Goal: Task Accomplishment & Management: Use online tool/utility

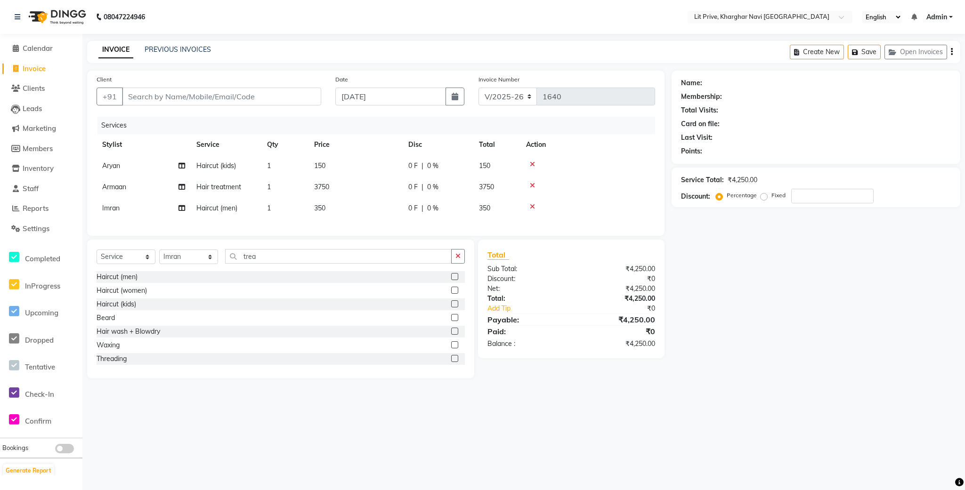
select select "5625"
select select "service"
select select "38245"
click at [348, 185] on td "3750" at bounding box center [355, 187] width 94 height 21
select select "38246"
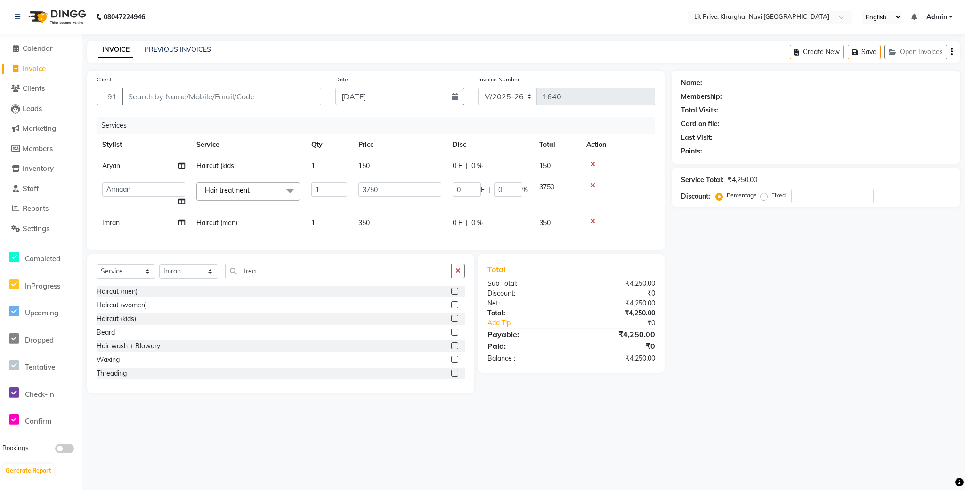
click at [348, 185] on td "1" at bounding box center [329, 195] width 47 height 36
click at [376, 188] on input "3750" at bounding box center [399, 189] width 83 height 15
type input "4000"
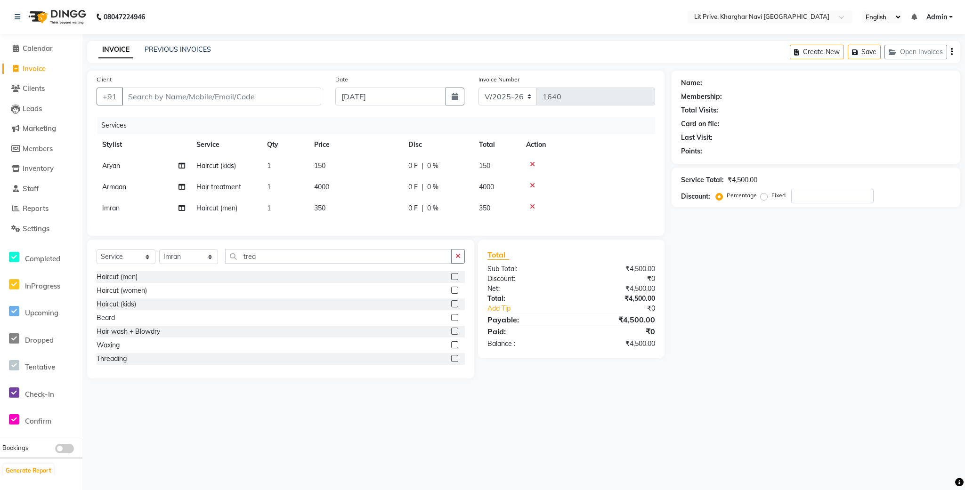
click at [705, 235] on div "Name: Membership: Total Visits: Card on file: Last Visit: Points: Service Total…" at bounding box center [819, 225] width 296 height 308
click at [174, 263] on select "Select Stylist [PERSON_NAME] [PERSON_NAME] [PERSON_NAME] [PERSON_NAME] [PERSON_…" at bounding box center [188, 256] width 59 height 15
select select "88462"
click at [159, 260] on select "Select Stylist [PERSON_NAME] [PERSON_NAME] [PERSON_NAME] [PERSON_NAME] [PERSON_…" at bounding box center [188, 256] width 59 height 15
click at [451, 280] on label at bounding box center [454, 276] width 7 height 7
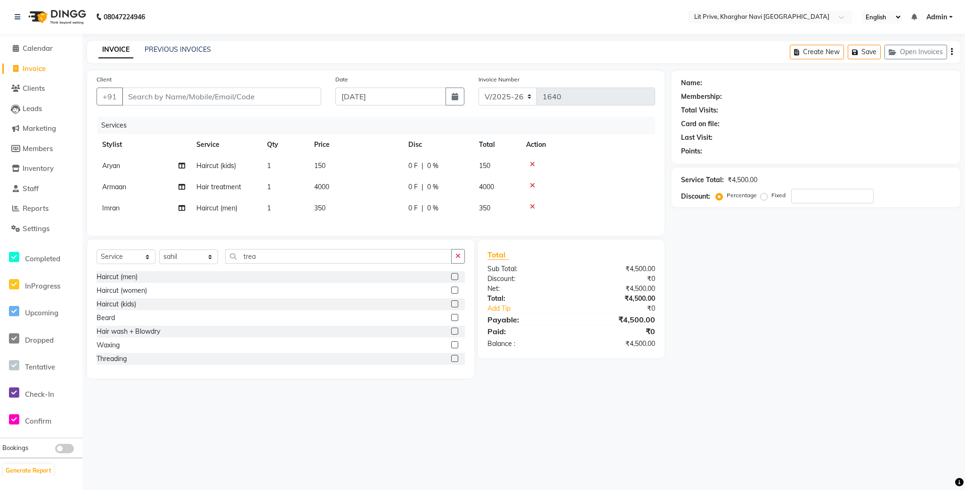
click at [451, 280] on input "checkbox" at bounding box center [454, 277] width 6 height 6
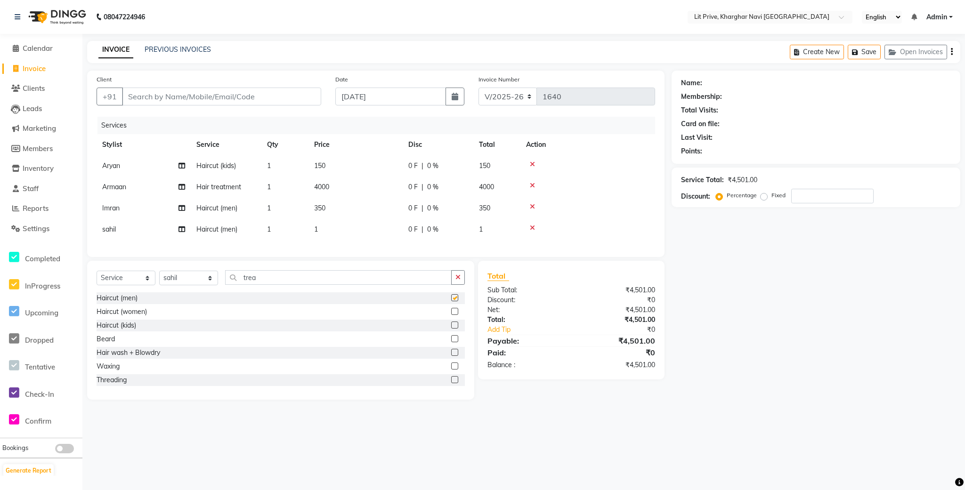
checkbox input "false"
click at [376, 232] on td "1" at bounding box center [355, 229] width 94 height 21
select select "88462"
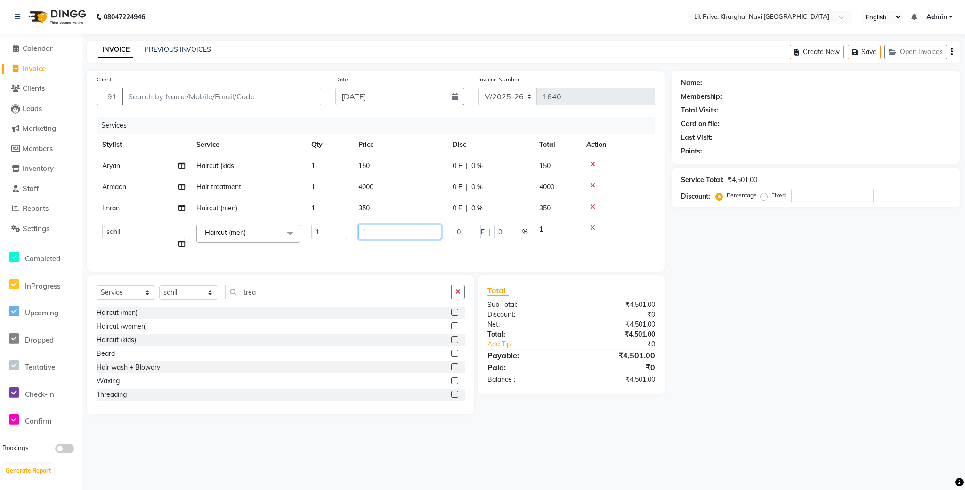
click at [376, 232] on input "1" at bounding box center [399, 232] width 83 height 15
click at [375, 230] on input "1" at bounding box center [399, 232] width 83 height 15
type input "300"
click at [352, 246] on div "Services Stylist Service Qty Price Disc Total Action Aryan Haircut (kids) 1 150…" at bounding box center [376, 189] width 558 height 145
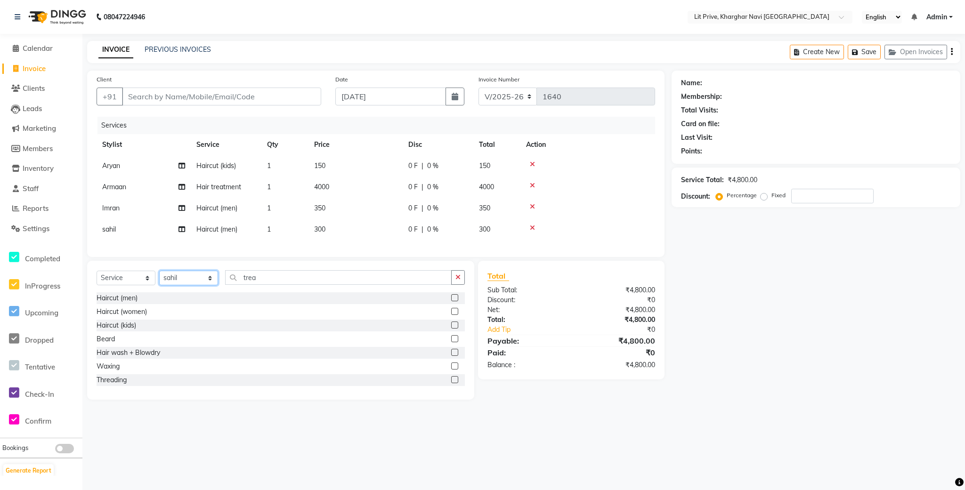
click at [196, 283] on select "Select Stylist [PERSON_NAME] [PERSON_NAME] [PERSON_NAME] [PERSON_NAME] [PERSON_…" at bounding box center [188, 278] width 59 height 15
select select "89134"
click at [159, 282] on select "Select Stylist [PERSON_NAME] [PERSON_NAME] [PERSON_NAME] [PERSON_NAME] [PERSON_…" at bounding box center [188, 278] width 59 height 15
click at [273, 285] on input "trea" at bounding box center [338, 277] width 226 height 15
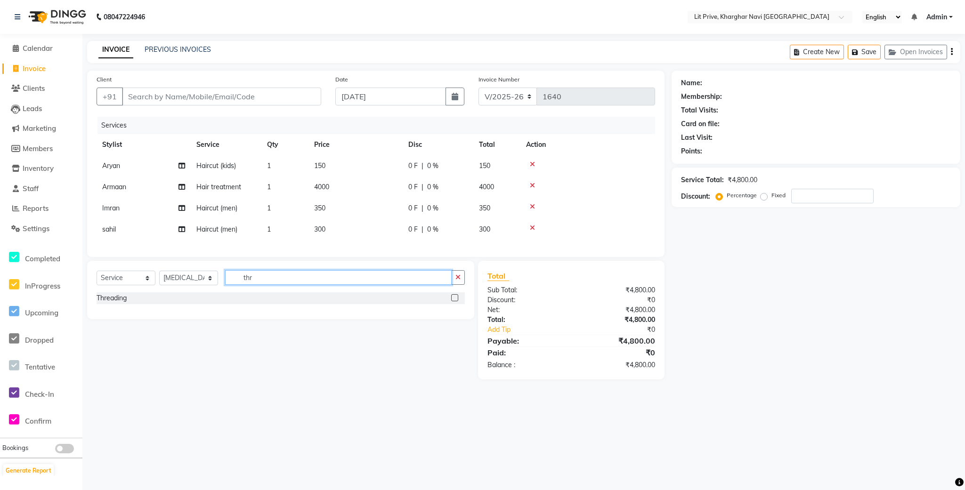
type input "thr"
click at [452, 301] on label at bounding box center [454, 297] width 7 height 7
click at [452, 301] on input "checkbox" at bounding box center [454, 298] width 6 height 6
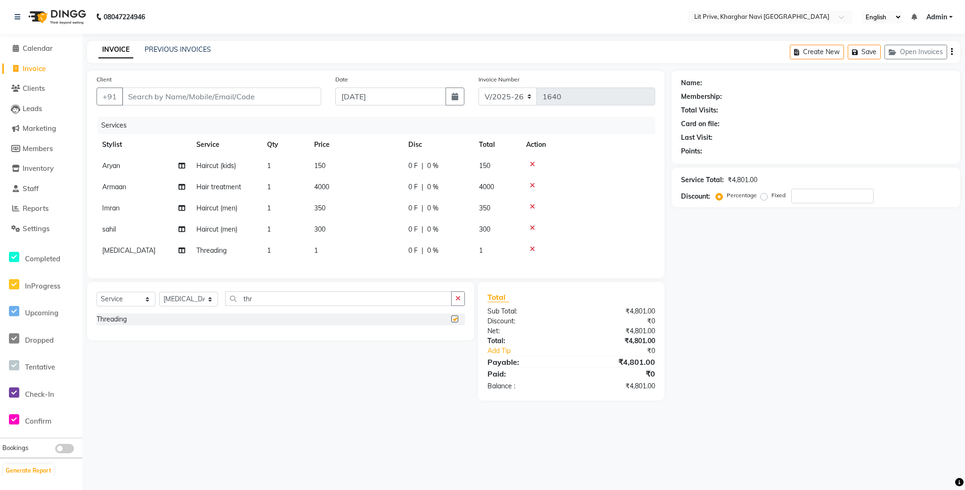
checkbox input "false"
click at [382, 255] on td "1" at bounding box center [355, 250] width 94 height 21
select select "89134"
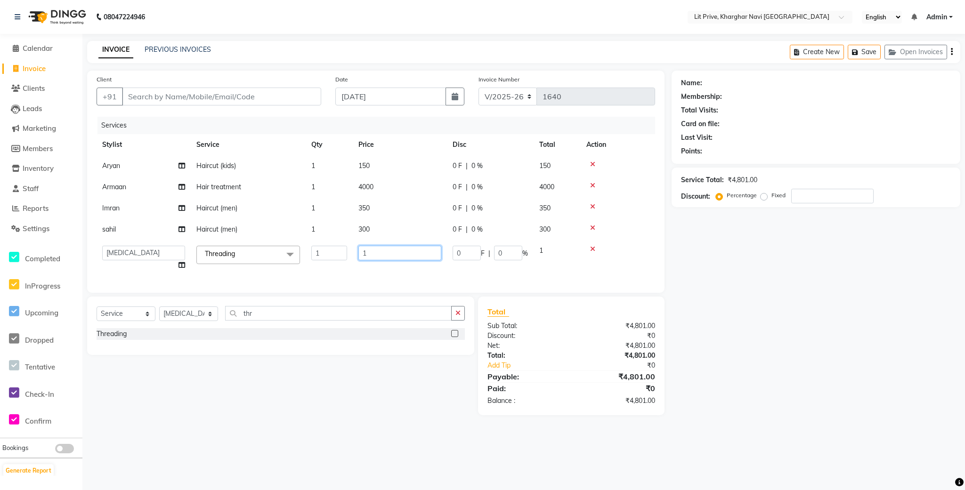
click at [382, 255] on input "1" at bounding box center [399, 253] width 83 height 15
type input "130"
click at [359, 278] on div "Services Stylist Service Qty Price Disc Total Action Aryan Haircut (kids) 1 150…" at bounding box center [376, 200] width 558 height 167
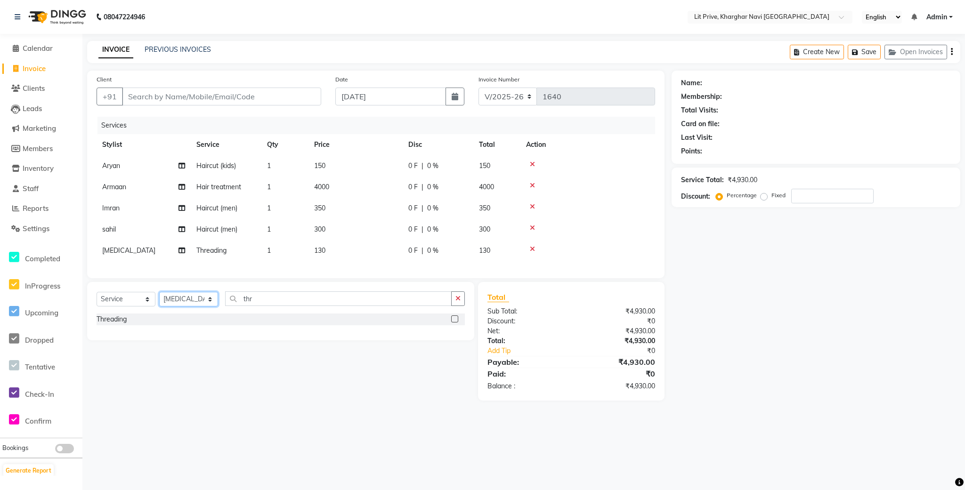
click at [188, 306] on select "Select Stylist [PERSON_NAME] [PERSON_NAME] [PERSON_NAME] [PERSON_NAME] [PERSON_…" at bounding box center [188, 299] width 59 height 15
select select "38393"
click at [159, 303] on select "Select Stylist [PERSON_NAME] [PERSON_NAME] [PERSON_NAME] [PERSON_NAME] [PERSON_…" at bounding box center [188, 299] width 59 height 15
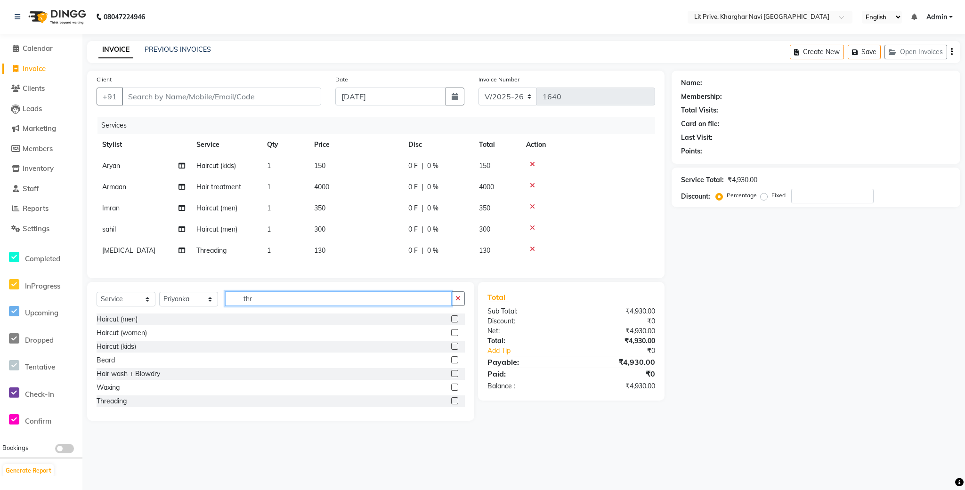
click at [285, 306] on input "thr" at bounding box center [338, 298] width 226 height 15
click at [453, 322] on label at bounding box center [454, 318] width 7 height 7
click at [453, 322] on input "checkbox" at bounding box center [454, 319] width 6 height 6
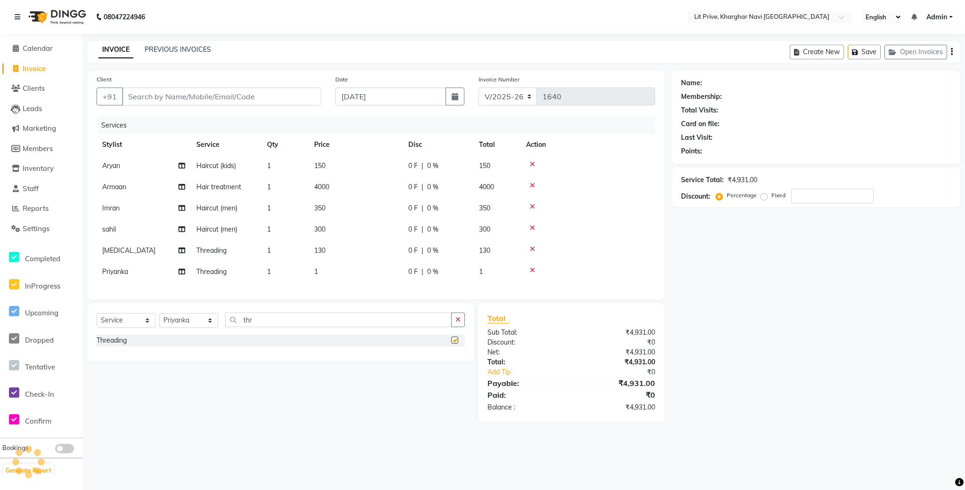
checkbox input "false"
click at [390, 274] on td "1" at bounding box center [355, 271] width 94 height 21
select select "38393"
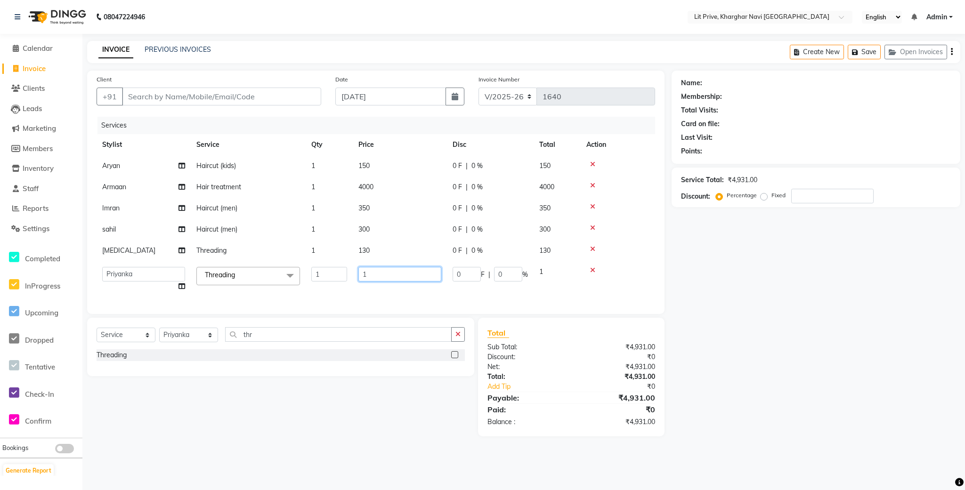
click at [390, 274] on input "1" at bounding box center [399, 274] width 83 height 15
type input "130"
click at [373, 287] on div "Services Stylist Service Qty Price Disc Total Action Aryan Haircut (kids) 1 150…" at bounding box center [376, 211] width 558 height 188
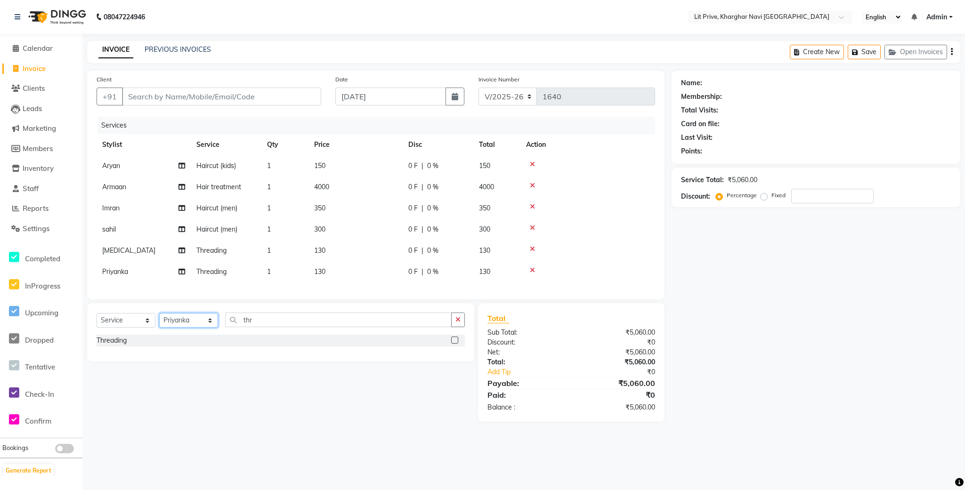
click at [201, 328] on select "Select Stylist [PERSON_NAME] [PERSON_NAME] [PERSON_NAME] [PERSON_NAME] [PERSON_…" at bounding box center [188, 320] width 59 height 15
select select "38244"
click at [159, 324] on select "Select Stylist [PERSON_NAME] [PERSON_NAME] [PERSON_NAME] [PERSON_NAME] [PERSON_…" at bounding box center [188, 320] width 59 height 15
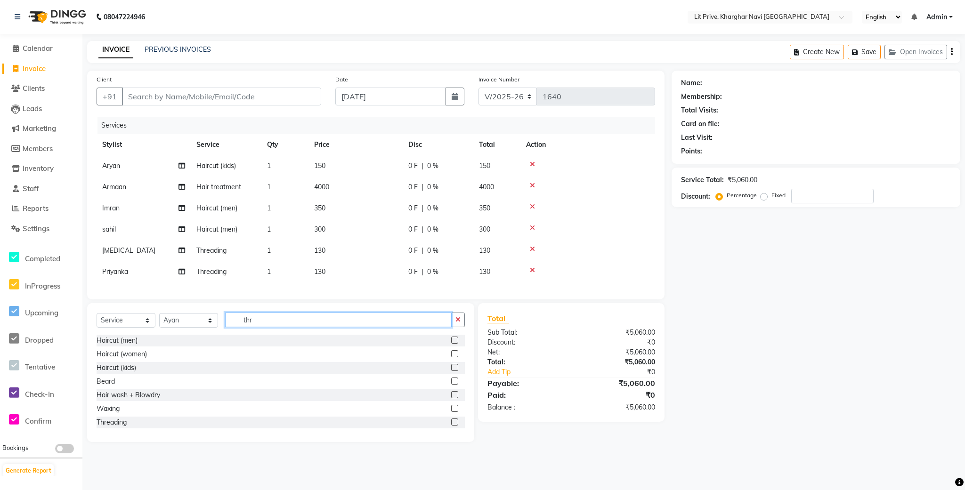
click at [269, 327] on input "thr" at bounding box center [338, 320] width 226 height 15
type input "tou"
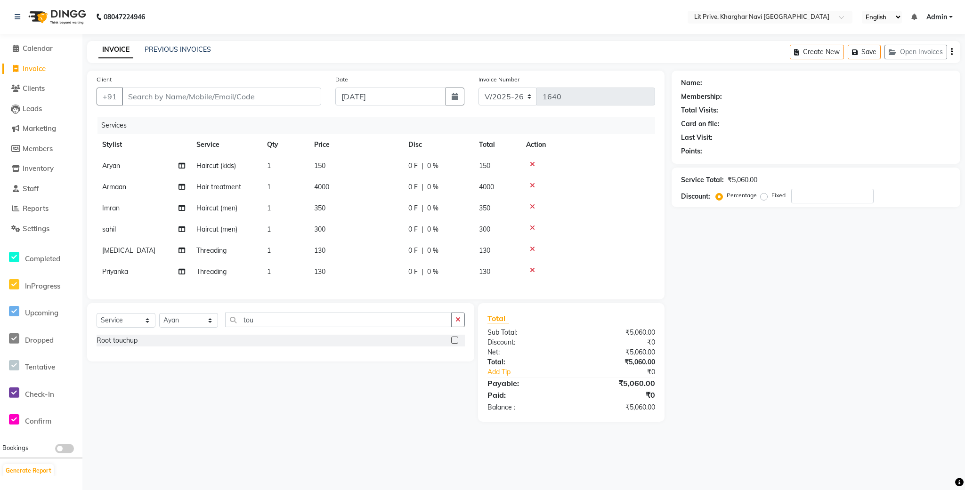
click at [455, 344] on label at bounding box center [454, 340] width 7 height 7
click at [455, 344] on input "checkbox" at bounding box center [454, 341] width 6 height 6
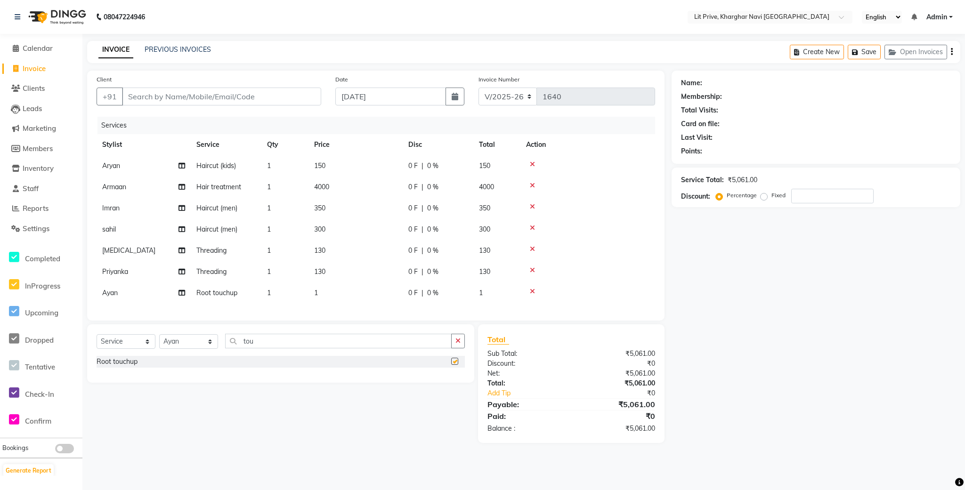
checkbox input "false"
click at [391, 298] on td "1" at bounding box center [355, 292] width 94 height 21
select select "38244"
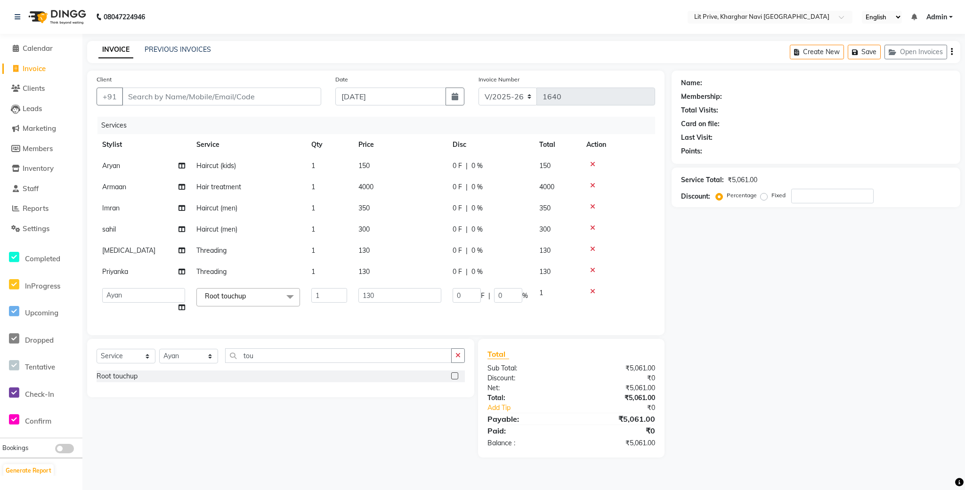
type input "1300"
click at [391, 298] on input "1300" at bounding box center [399, 295] width 83 height 15
click at [203, 314] on div "Services Stylist Service Qty Price Disc Total Action Aryan Haircut (kids) 1 150…" at bounding box center [376, 221] width 558 height 209
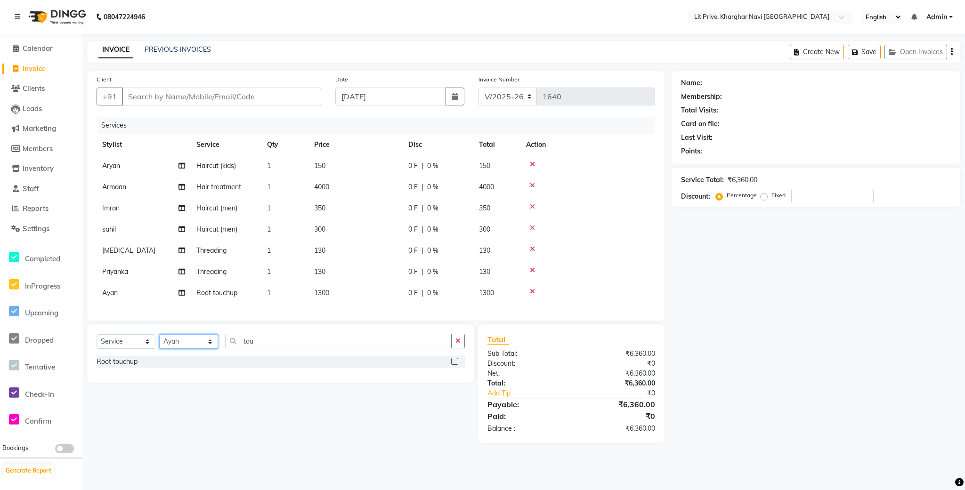
click at [186, 349] on select "Select Stylist [PERSON_NAME] [PERSON_NAME] [PERSON_NAME] [PERSON_NAME] [PERSON_…" at bounding box center [188, 341] width 59 height 15
select select "88462"
click at [159, 345] on select "Select Stylist [PERSON_NAME] [PERSON_NAME] [PERSON_NAME] [PERSON_NAME] [PERSON_…" at bounding box center [188, 341] width 59 height 15
click at [451, 365] on label at bounding box center [454, 361] width 7 height 7
click at [451, 365] on input "checkbox" at bounding box center [454, 362] width 6 height 6
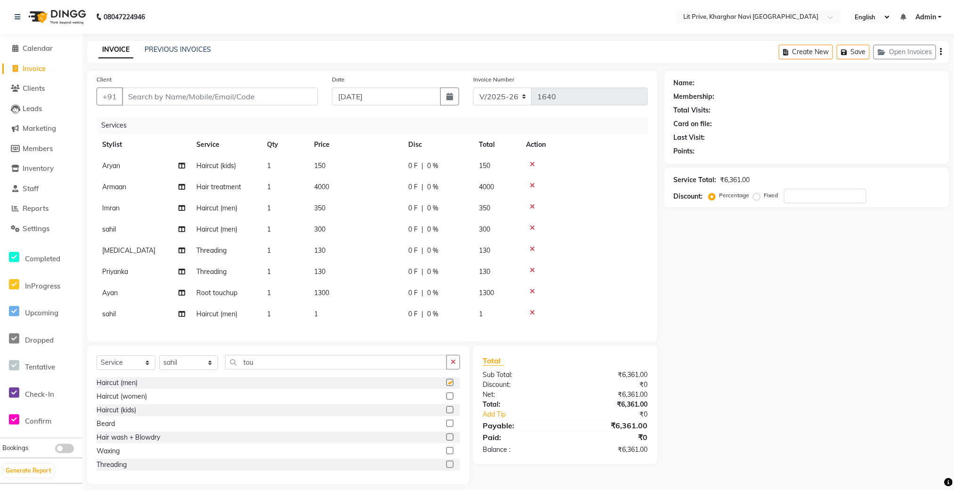
checkbox input "false"
click at [379, 315] on td "1" at bounding box center [355, 314] width 94 height 21
select select "88462"
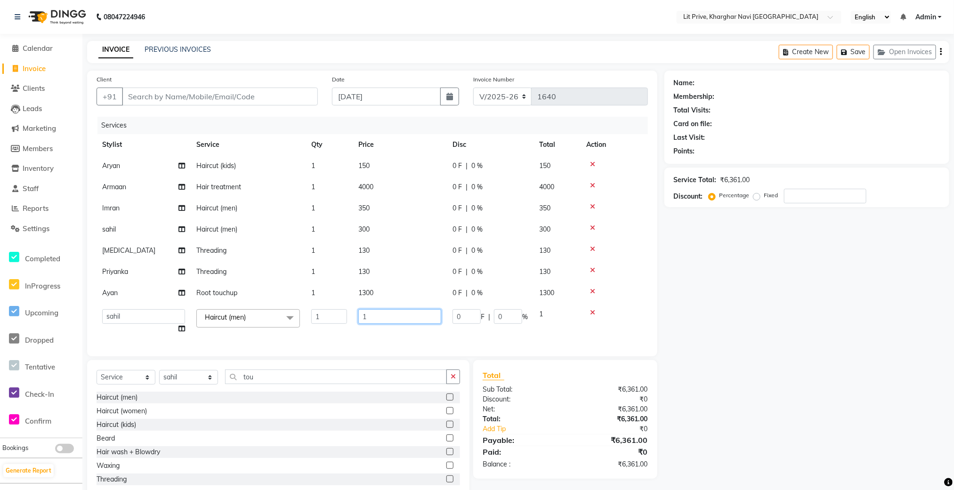
click at [379, 315] on input "1" at bounding box center [399, 316] width 83 height 15
type input "350"
click at [400, 302] on td "1300" at bounding box center [400, 292] width 94 height 21
select select "38244"
click at [403, 209] on td "350" at bounding box center [400, 208] width 94 height 21
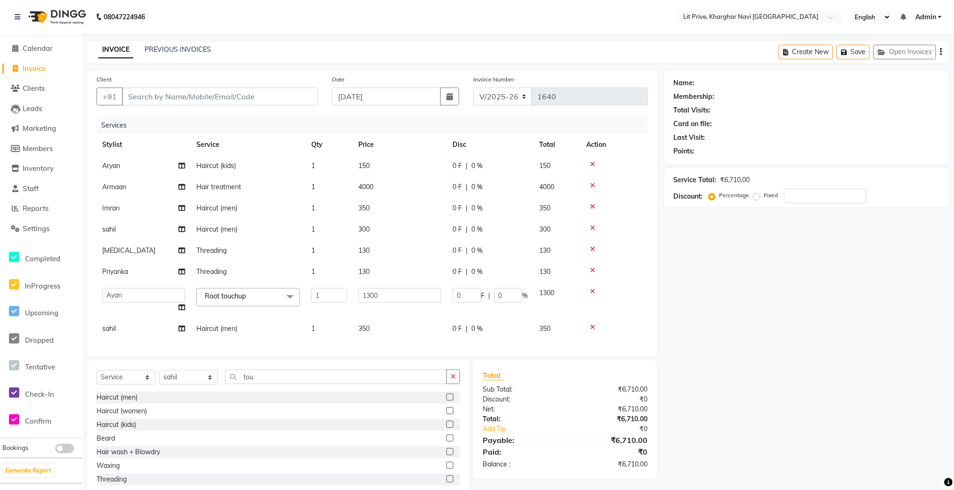
select select "38245"
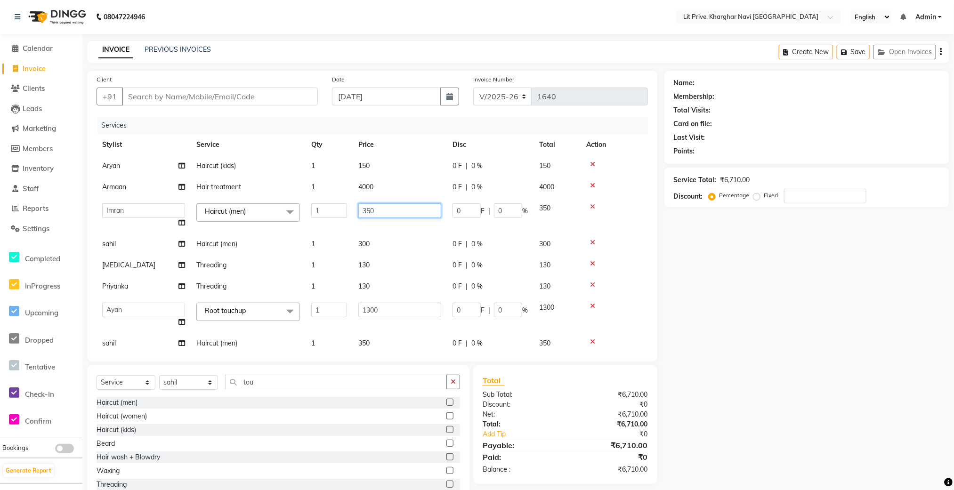
click at [403, 209] on input "350" at bounding box center [399, 210] width 83 height 15
type input "650"
click at [804, 342] on div "Name: Membership: Total Visits: Card on file: Last Visit: Points: Service Total…" at bounding box center [810, 288] width 292 height 434
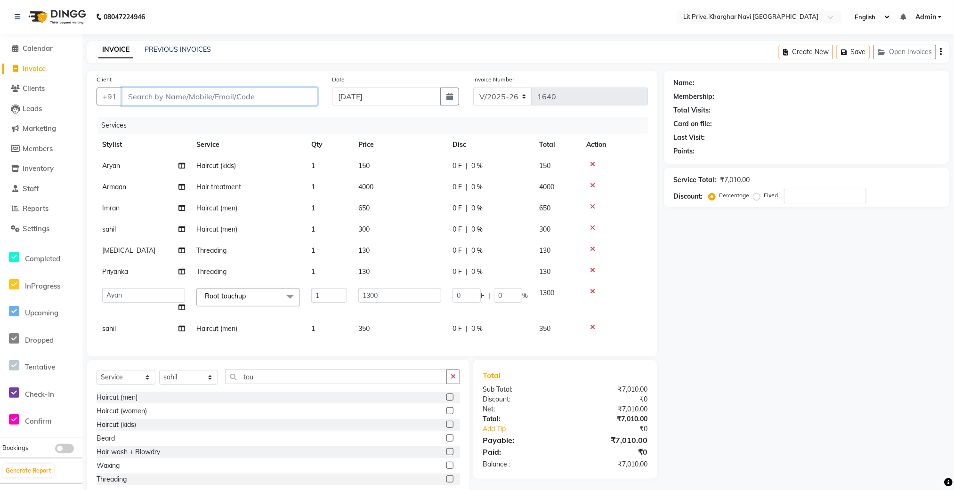
click at [235, 100] on input "Client" at bounding box center [220, 97] width 196 height 18
type input "l"
type input "0"
click at [193, 114] on ngb-highlight "8693000021" at bounding box center [186, 118] width 47 height 9
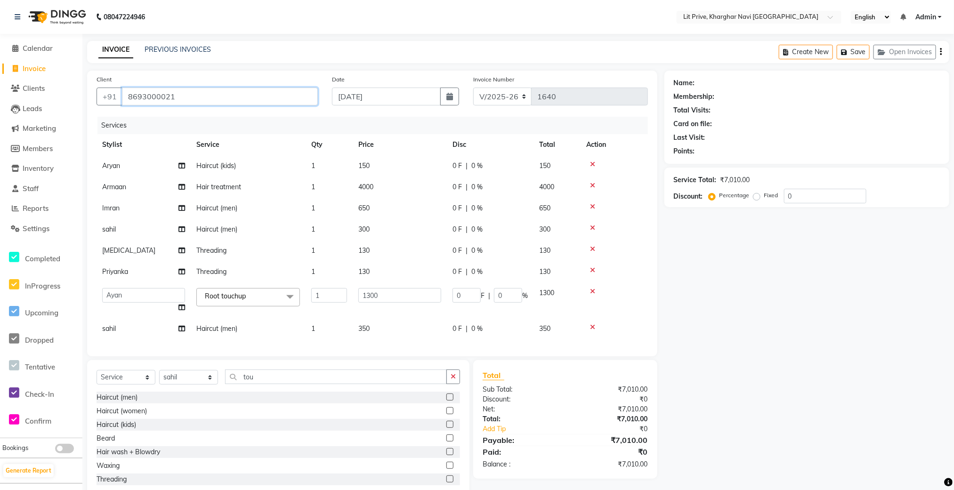
type input "8693000021"
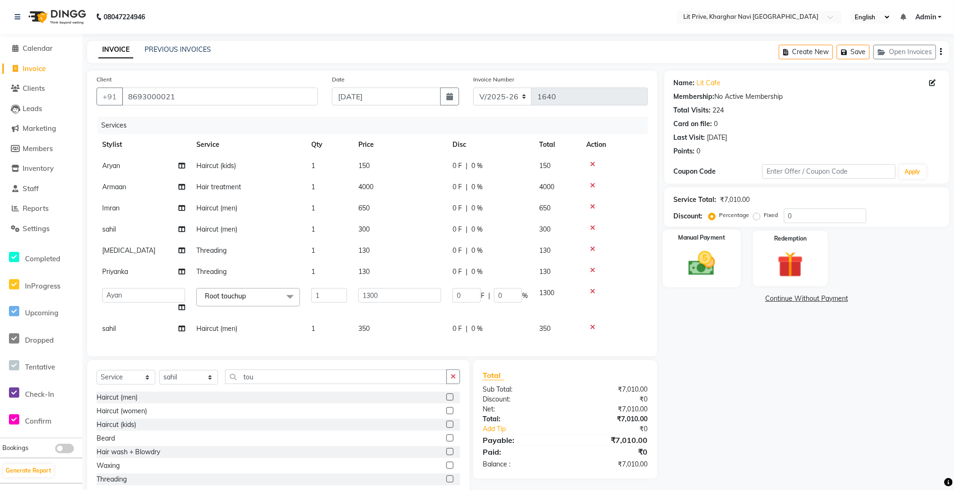
click at [722, 272] on img at bounding box center [702, 263] width 44 height 31
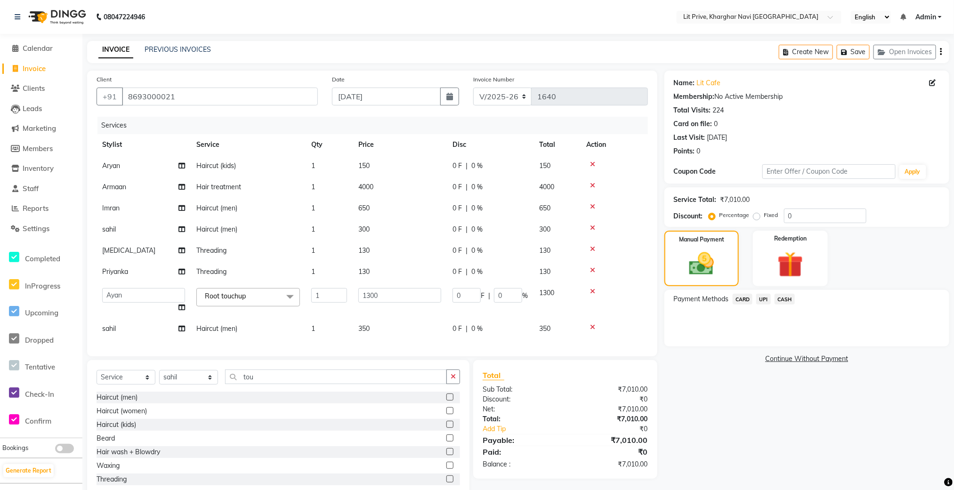
click at [761, 301] on span "UPI" at bounding box center [763, 299] width 15 height 11
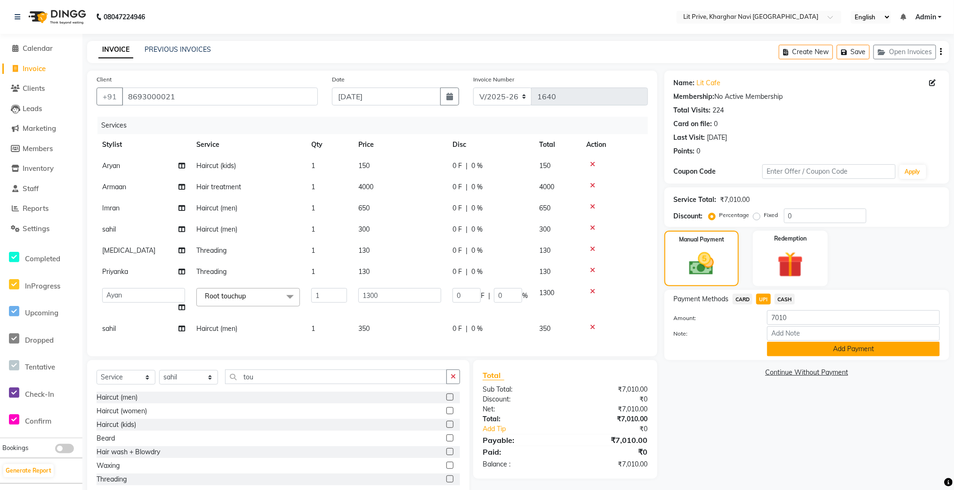
click at [779, 342] on button "Add Payment" at bounding box center [853, 349] width 173 height 15
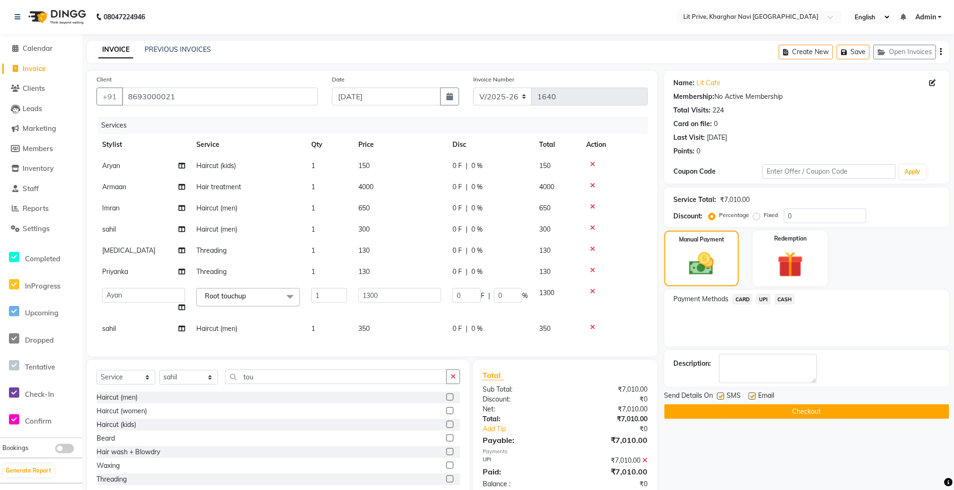
click at [752, 394] on label at bounding box center [751, 396] width 7 height 7
click at [752, 394] on input "checkbox" at bounding box center [751, 397] width 6 height 6
checkbox input "false"
click at [719, 396] on label at bounding box center [720, 396] width 7 height 7
click at [719, 396] on input "checkbox" at bounding box center [720, 397] width 6 height 6
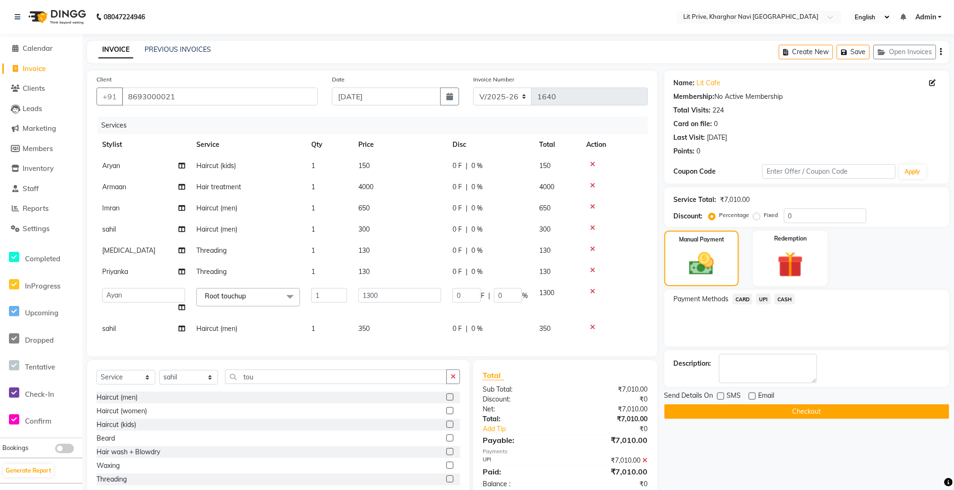
click at [719, 397] on label at bounding box center [720, 396] width 7 height 7
click at [719, 397] on input "checkbox" at bounding box center [720, 397] width 6 height 6
click at [721, 398] on label at bounding box center [720, 396] width 7 height 7
click at [721, 398] on input "checkbox" at bounding box center [720, 397] width 6 height 6
checkbox input "false"
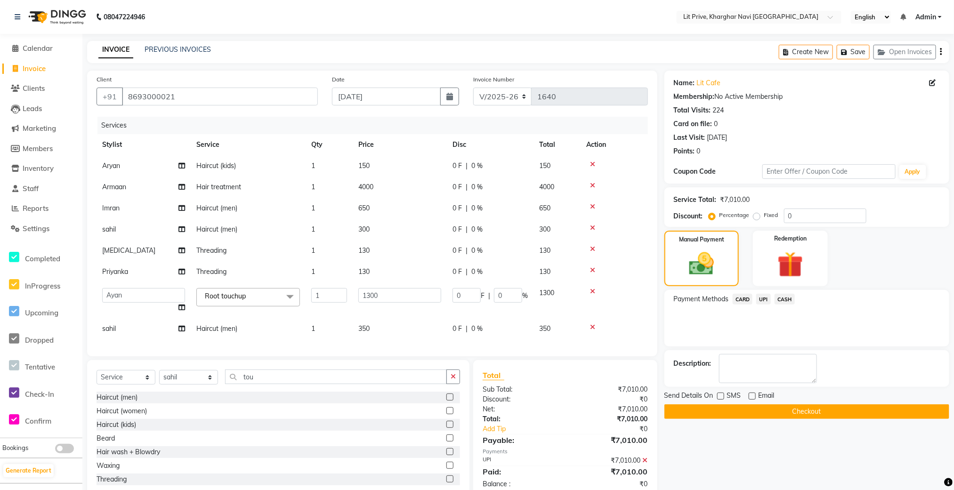
click at [722, 415] on button "Checkout" at bounding box center [806, 411] width 285 height 15
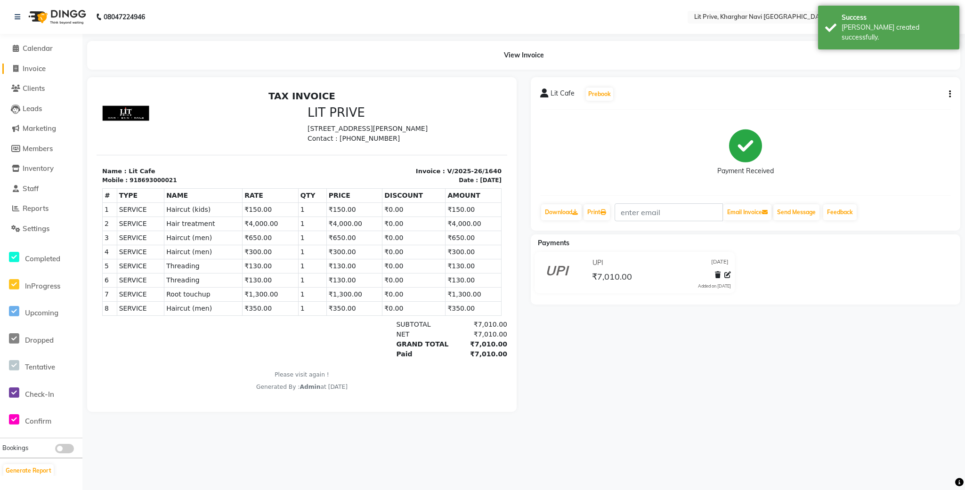
click at [35, 71] on span "Invoice" at bounding box center [34, 68] width 23 height 9
select select "service"
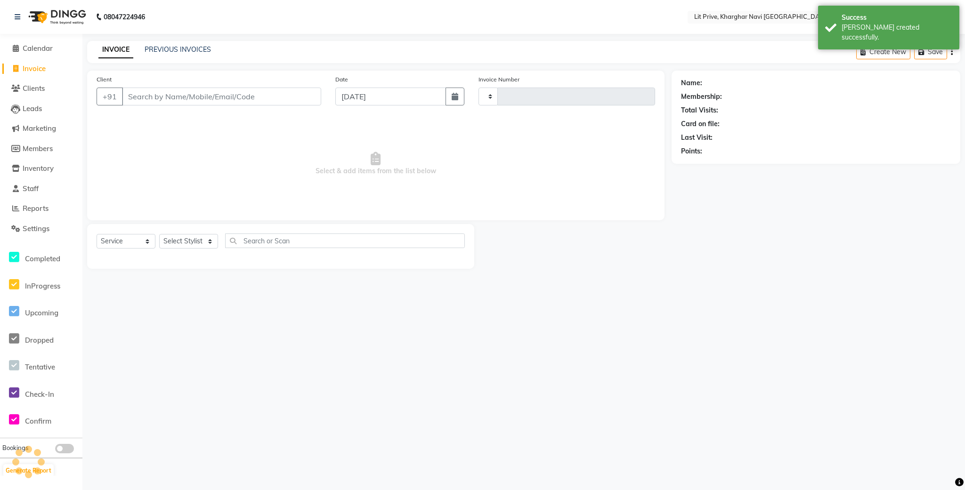
type input "1641"
select select "5625"
